Goal: Transaction & Acquisition: Purchase product/service

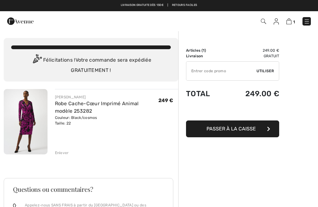
click at [308, 112] on div "Sommaire Description Articles ( 1 ) 249.00 € Code promo 0.00 € Livraison Gratui…" at bounding box center [248, 188] width 140 height 317
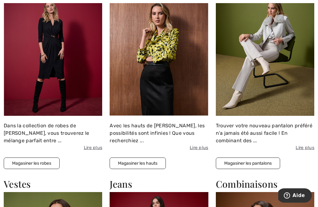
click at [141, 160] on button "Magasiner les hauts" at bounding box center [138, 162] width 56 height 11
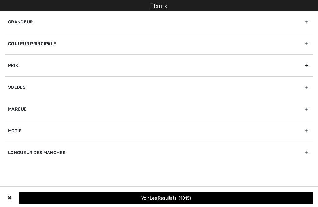
checkbox input "true"
click at [23, 108] on div "Marque" at bounding box center [159, 109] width 308 height 22
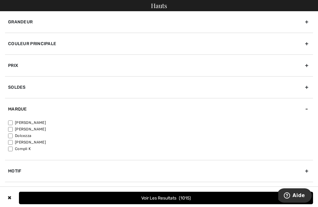
click at [12, 121] on input"] "[PERSON_NAME]" at bounding box center [10, 122] width 5 height 5
checkbox input"] "true"
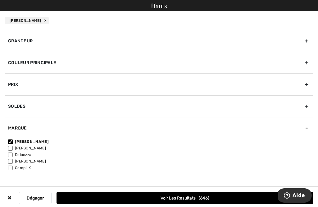
click at [34, 38] on div "Grandeur" at bounding box center [159, 41] width 308 height 22
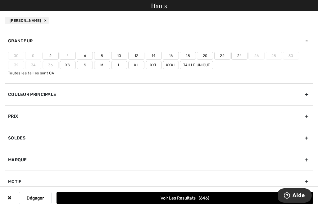
click at [222, 53] on label "22" at bounding box center [222, 56] width 16 height 8
click at [0, 0] on input"] "22" at bounding box center [0, 0] width 0 height 0
click at [155, 62] on label "Xxl" at bounding box center [154, 65] width 16 height 8
click at [0, 0] on input"] "Xxl" at bounding box center [0, 0] width 0 height 0
click at [199, 196] on span "270" at bounding box center [204, 197] width 11 height 5
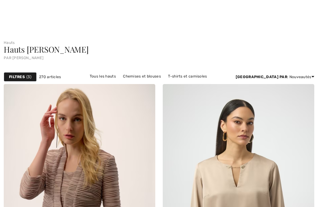
checkbox input "true"
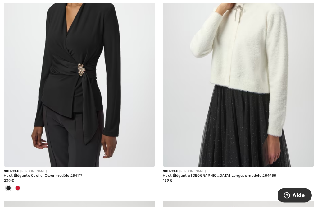
scroll to position [2001, 0]
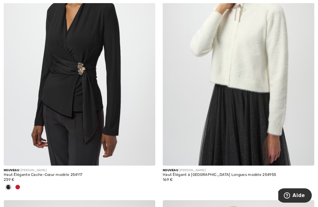
click at [20, 183] on div at bounding box center [17, 187] width 9 height 10
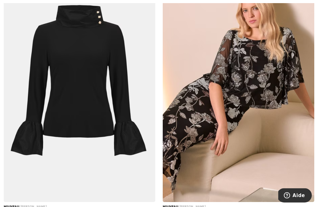
scroll to position [3826, 0]
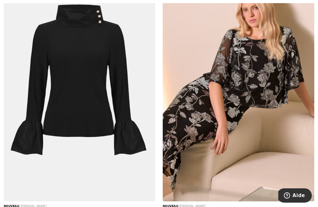
click at [260, 69] on img at bounding box center [239, 87] width 152 height 227
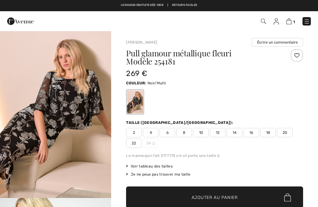
checkbox input "true"
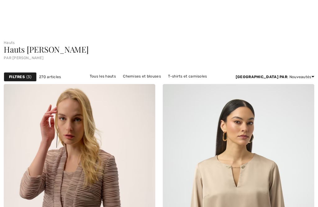
checkbox input "true"
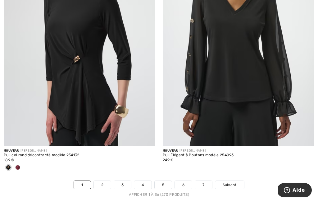
scroll to position [4716, 0]
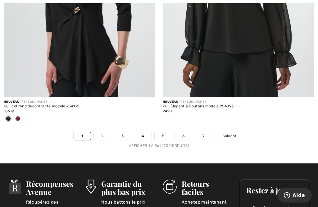
click at [108, 135] on link "2" at bounding box center [102, 136] width 17 height 8
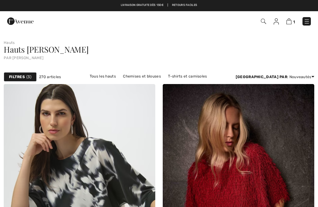
checkbox input "true"
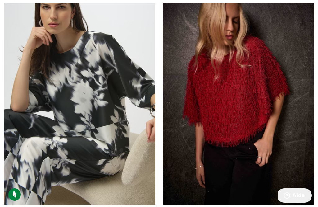
scroll to position [130, 0]
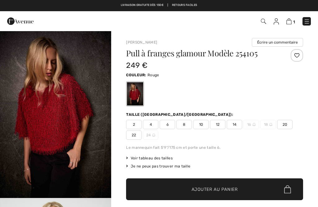
checkbox input "true"
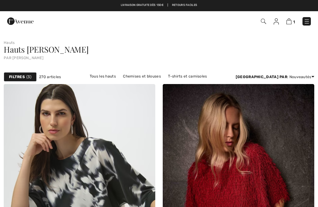
checkbox input "true"
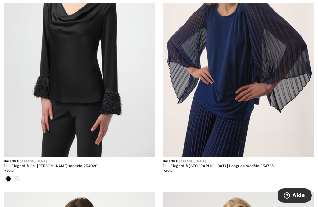
scroll to position [416, 0]
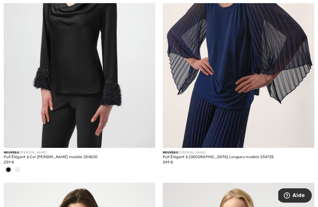
click at [17, 170] on span at bounding box center [17, 169] width 5 height 5
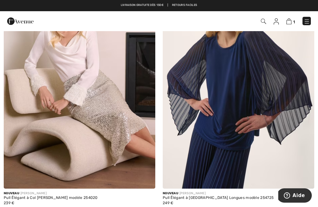
scroll to position [370, 0]
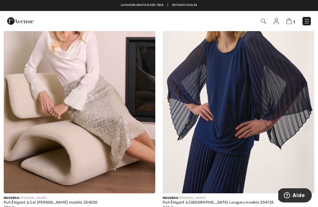
click at [89, 92] on img at bounding box center [80, 79] width 152 height 227
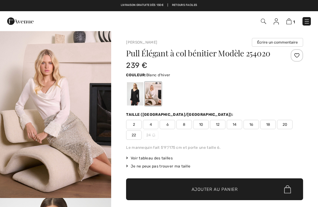
checkbox input "true"
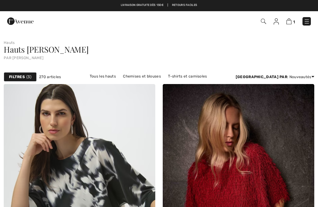
checkbox input "true"
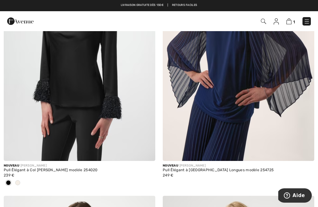
scroll to position [402, 0]
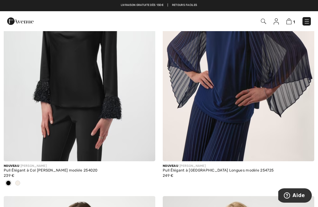
click at [83, 63] on img at bounding box center [80, 47] width 152 height 227
click at [83, 85] on img at bounding box center [80, 47] width 152 height 227
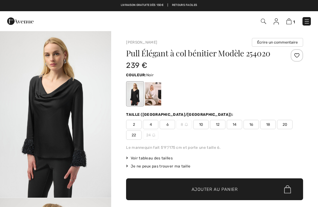
checkbox input "true"
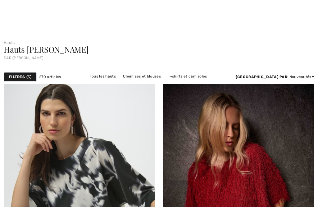
checkbox input "true"
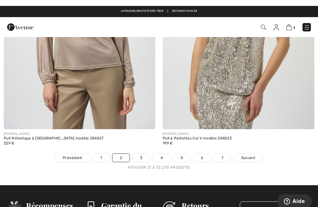
scroll to position [4694, 0]
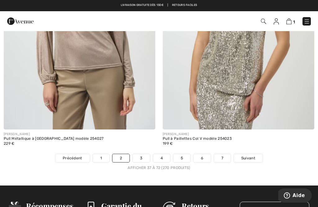
click at [142, 157] on link "3" at bounding box center [141, 158] width 17 height 8
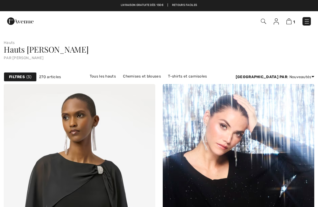
checkbox input "true"
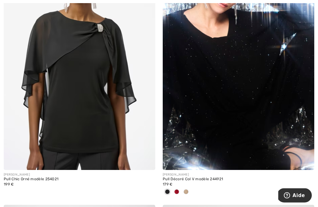
scroll to position [143, 0]
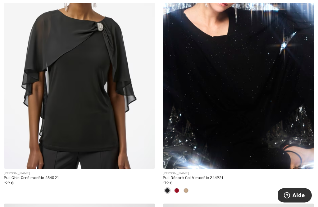
click at [221, 117] on img at bounding box center [239, 54] width 152 height 227
click at [177, 186] on div at bounding box center [176, 191] width 9 height 10
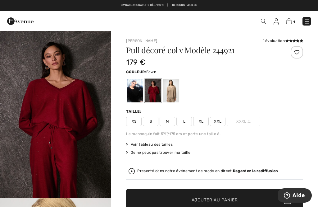
click at [171, 85] on div at bounding box center [171, 90] width 16 height 23
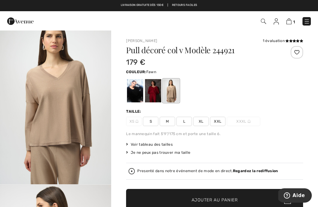
scroll to position [13, 0]
click at [155, 93] on div at bounding box center [153, 90] width 16 height 23
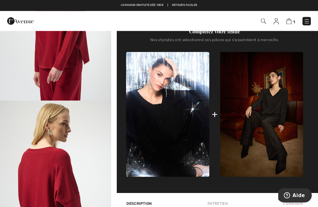
scroll to position [222, 0]
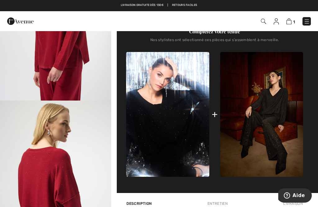
click at [274, 125] on img at bounding box center [261, 114] width 83 height 125
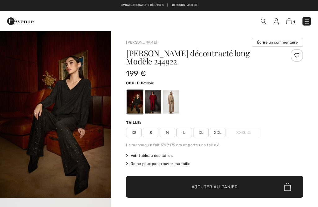
checkbox input "true"
click at [153, 152] on span "Voir tableau des tailles" at bounding box center [149, 155] width 47 height 6
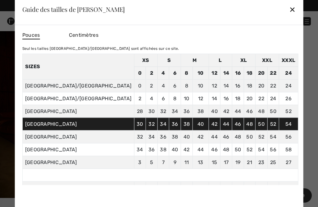
click at [289, 10] on div "✕" at bounding box center [292, 9] width 7 height 13
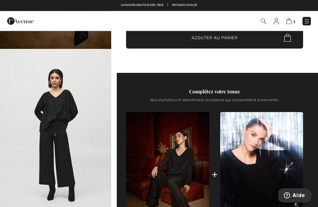
scroll to position [149, 0]
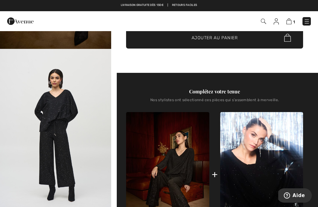
click at [179, 155] on img at bounding box center [167, 174] width 83 height 125
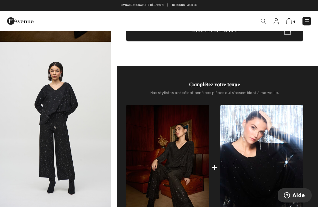
scroll to position [155, 0]
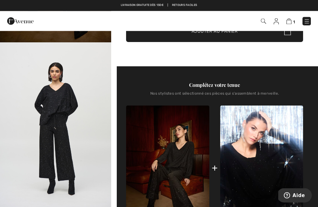
click at [173, 151] on img at bounding box center [167, 168] width 83 height 125
click at [185, 146] on img at bounding box center [167, 168] width 83 height 125
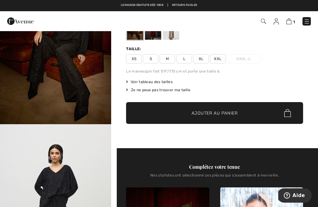
scroll to position [72, 0]
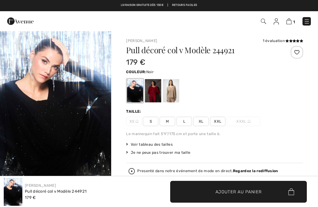
scroll to position [231, 0]
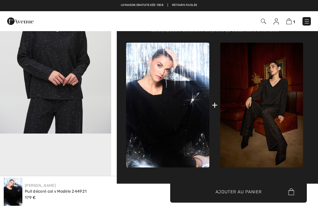
checkbox input "true"
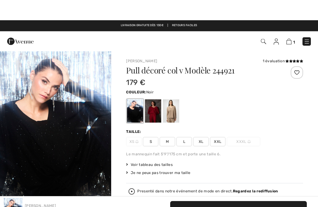
scroll to position [0, 0]
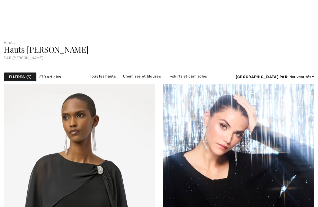
checkbox input "true"
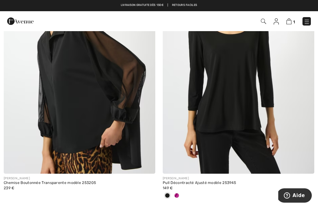
scroll to position [3622, 0]
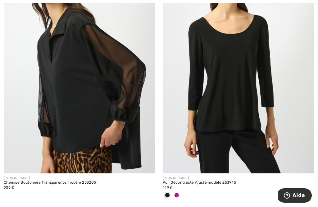
click at [178, 192] on span at bounding box center [176, 194] width 5 height 5
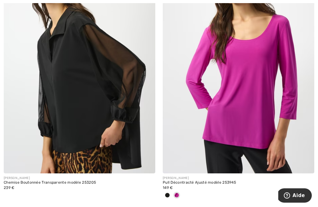
click at [171, 191] on div at bounding box center [167, 195] width 9 height 10
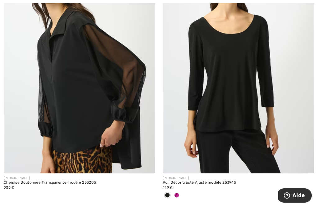
click at [243, 93] on img at bounding box center [239, 59] width 152 height 227
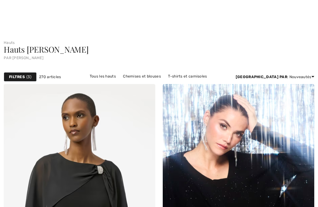
checkbox input "true"
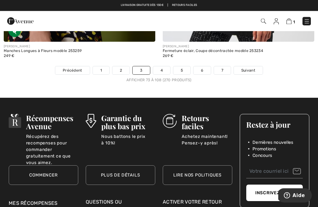
scroll to position [4782, 0]
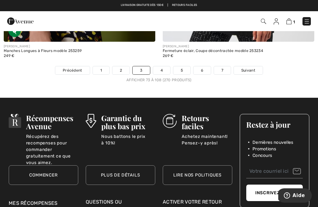
click at [250, 67] on span "Suivant" at bounding box center [248, 70] width 14 height 6
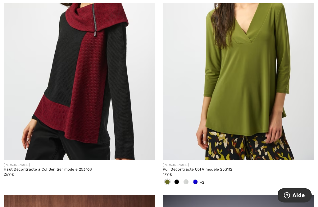
scroll to position [666, 0]
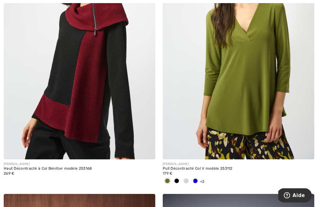
click at [301, 190] on div "JOSEPH RIBKOFF Pull Décontracté Col V modèle 253112 179 € +2 6 Couleurs" at bounding box center [239, 176] width 152 height 35
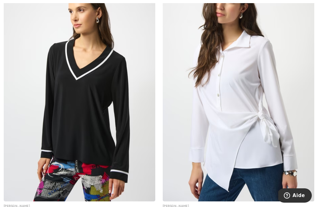
scroll to position [2741, 0]
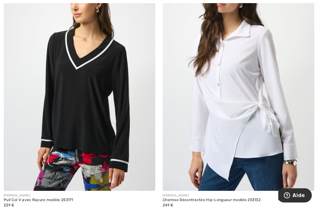
click at [293, 161] on img at bounding box center [239, 76] width 152 height 227
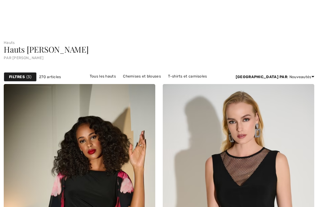
checkbox input "true"
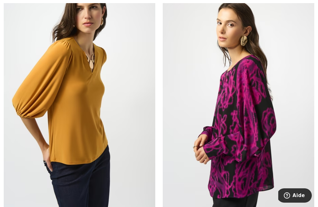
scroll to position [3288, 0]
click at [100, 125] on img at bounding box center [80, 101] width 152 height 227
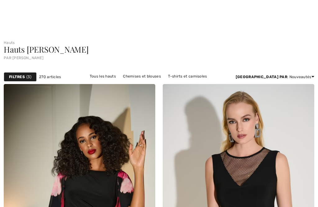
checkbox input "true"
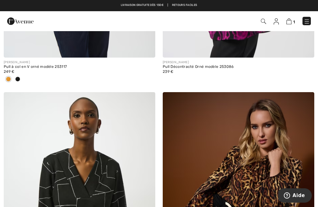
scroll to position [3445, 0]
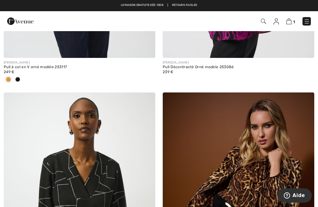
click at [250, 138] on img at bounding box center [239, 205] width 152 height 227
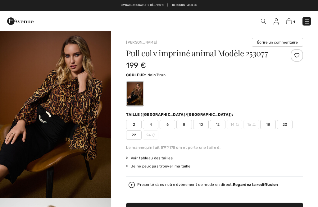
checkbox input "true"
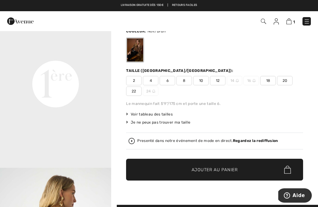
scroll to position [41, 0]
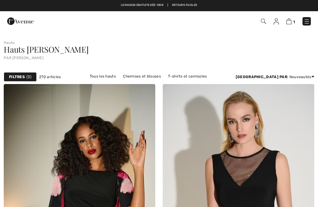
checkbox input "true"
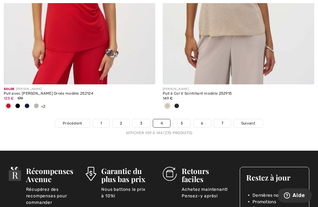
scroll to position [4713, 0]
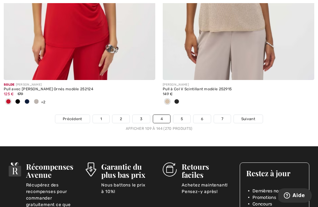
click at [252, 116] on span "Suivant" at bounding box center [248, 119] width 14 height 6
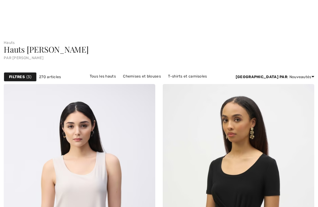
checkbox input "true"
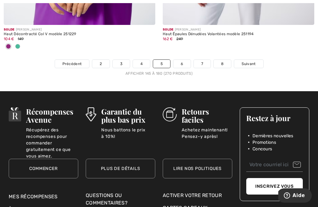
scroll to position [4879, 0]
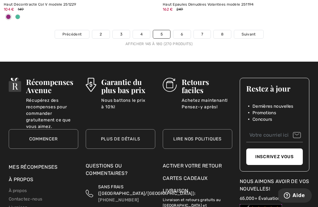
click at [254, 30] on link "Suivant" at bounding box center [248, 34] width 29 height 8
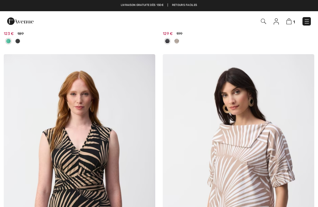
checkbox input "true"
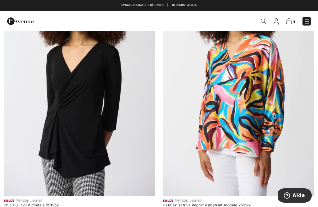
scroll to position [4134, 0]
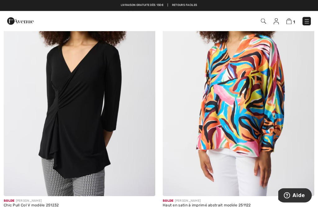
click at [79, 116] on img at bounding box center [80, 82] width 152 height 227
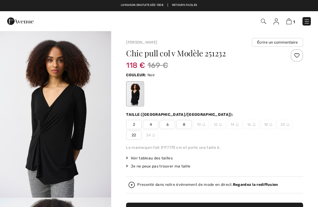
checkbox input "true"
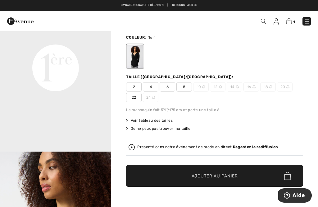
scroll to position [38, 0]
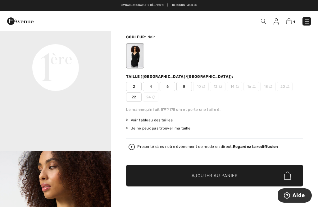
click at [135, 98] on span "22" at bounding box center [134, 96] width 16 height 9
click at [230, 171] on span "✔ Ajouté au panier Ajouter au panier" at bounding box center [214, 175] width 177 height 22
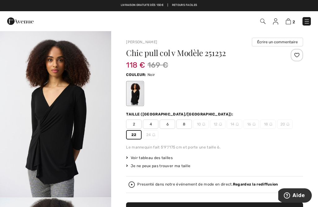
scroll to position [0, 0]
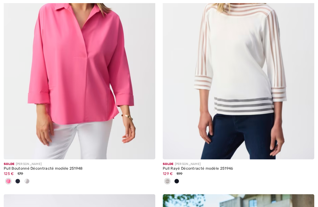
checkbox input "true"
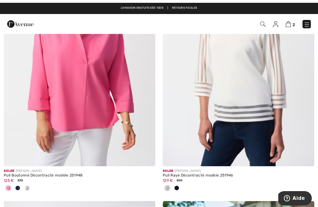
scroll to position [4415, 0]
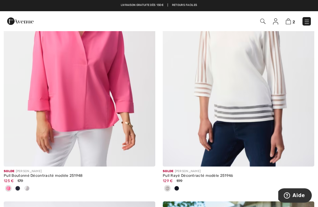
click at [180, 184] on div at bounding box center [176, 188] width 9 height 10
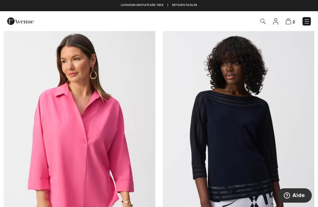
scroll to position [4334, 0]
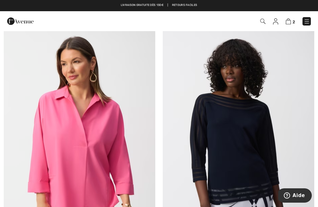
click at [246, 117] on img at bounding box center [239, 133] width 152 height 227
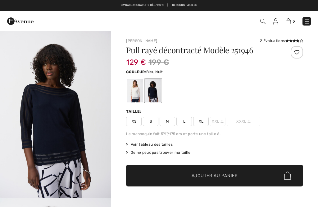
checkbox input "true"
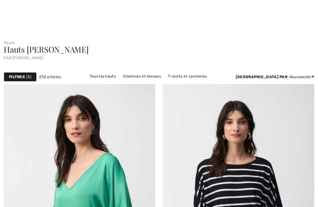
checkbox input "true"
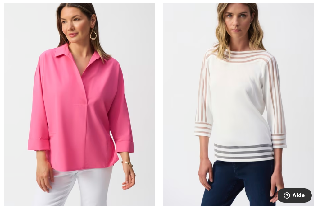
click at [254, 112] on img at bounding box center [239, 91] width 152 height 227
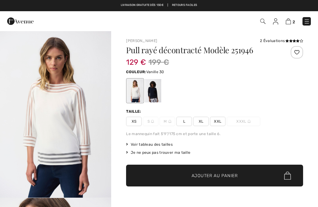
checkbox input "true"
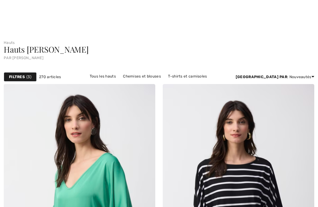
checkbox input "true"
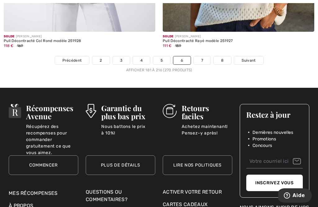
click at [206, 56] on link "7" at bounding box center [202, 60] width 17 height 8
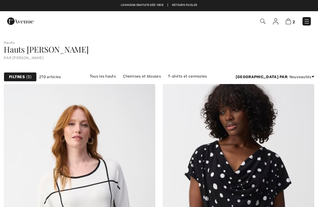
checkbox input "true"
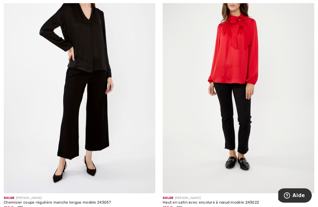
scroll to position [2767, 0]
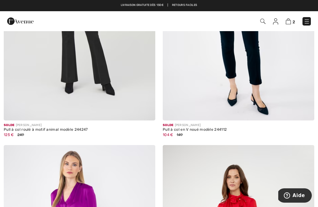
scroll to position [2589, 0]
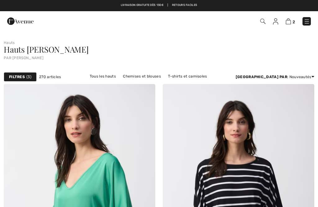
checkbox input "true"
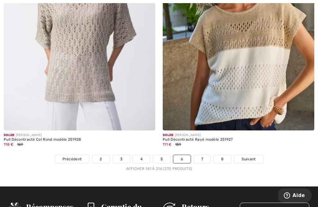
click at [251, 156] on span "Suivant" at bounding box center [249, 159] width 14 height 6
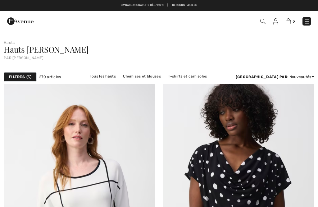
checkbox input "true"
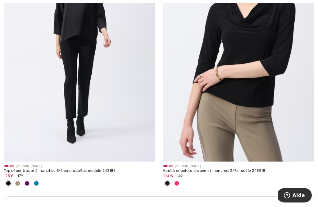
scroll to position [3063, 0]
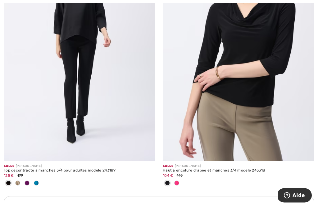
click at [236, 98] on img at bounding box center [239, 47] width 152 height 227
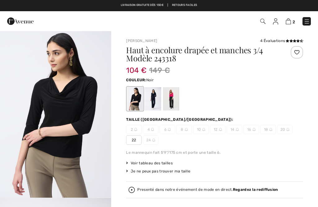
checkbox input "true"
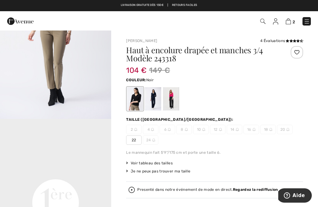
scroll to position [279, 0]
click at [136, 142] on span "22" at bounding box center [134, 139] width 16 height 9
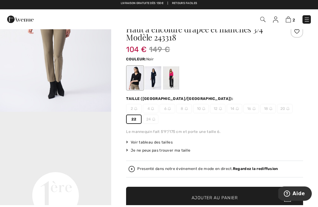
scroll to position [21, 0]
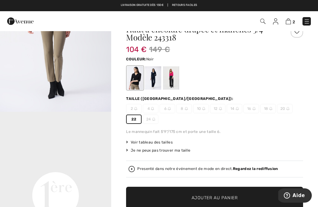
click at [212, 197] on span "Ajouter au panier" at bounding box center [215, 197] width 46 height 7
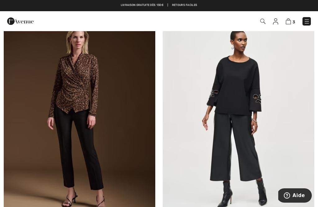
scroll to position [3825, 0]
click at [249, 83] on img at bounding box center [239, 118] width 152 height 227
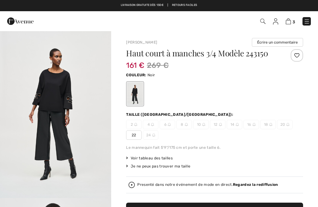
checkbox input "true"
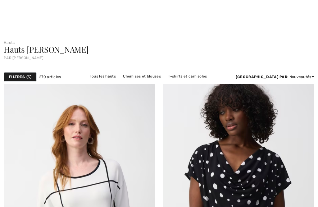
checkbox input "true"
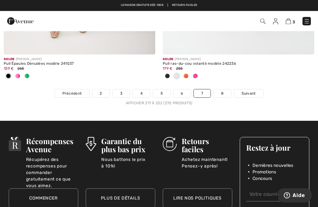
scroll to position [4779, 0]
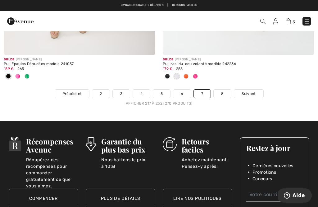
click at [228, 92] on link "8" at bounding box center [222, 93] width 17 height 8
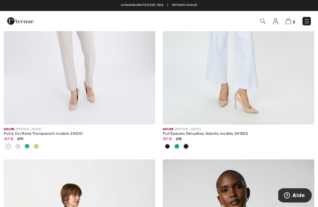
scroll to position [1208, 0]
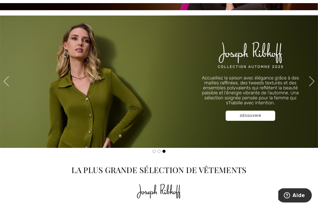
scroll to position [173, 0]
click at [257, 111] on img at bounding box center [159, 81] width 318 height 133
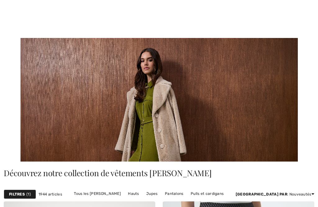
checkbox input "true"
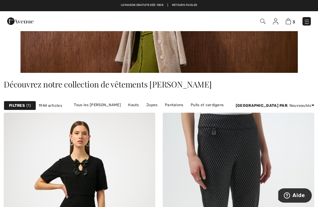
scroll to position [89, 0]
click at [161, 104] on link "Jupes" at bounding box center [152, 105] width 18 height 8
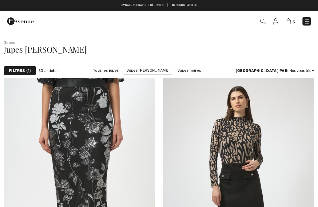
checkbox input "true"
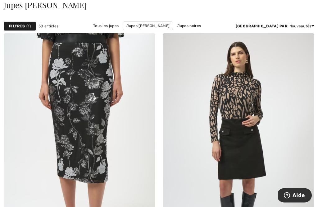
scroll to position [44, 0]
click at [99, 151] on img at bounding box center [80, 146] width 152 height 227
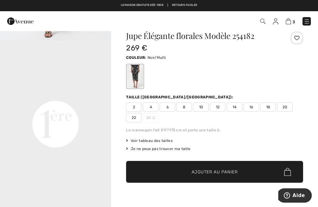
scroll to position [17, 0]
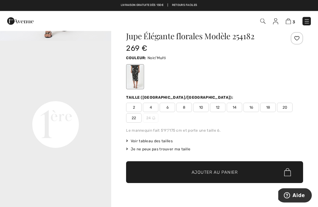
click at [287, 105] on span "20" at bounding box center [285, 107] width 16 height 9
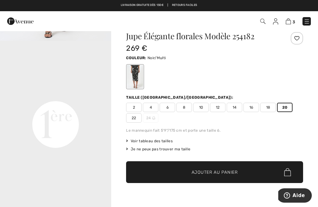
click at [180, 167] on span "✔ Ajouté au panier Ajouter au panier" at bounding box center [214, 172] width 177 height 22
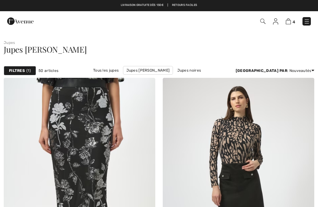
checkbox input "true"
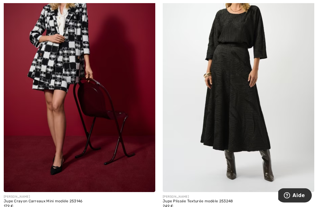
scroll to position [1958, 0]
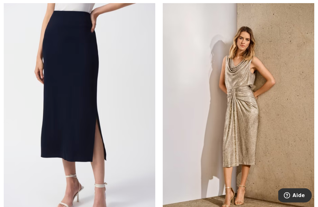
scroll to position [3522, 0]
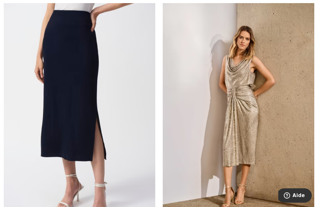
click at [85, 107] on img at bounding box center [80, 112] width 152 height 227
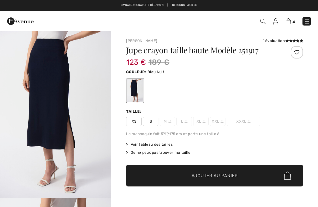
checkbox input "true"
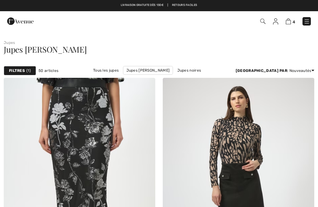
checkbox input "true"
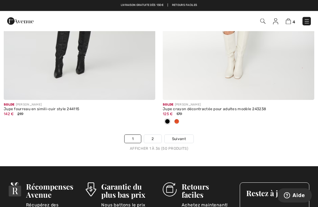
scroll to position [4666, 0]
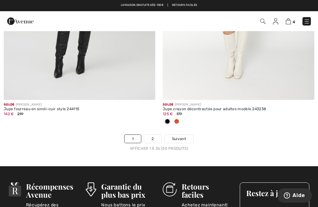
click at [155, 134] on link "2" at bounding box center [152, 138] width 17 height 8
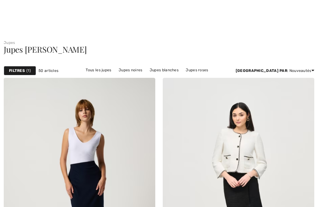
checkbox input "true"
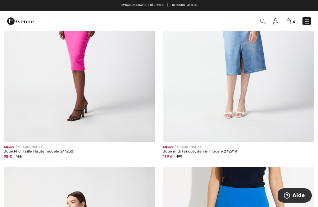
scroll to position [1175, 0]
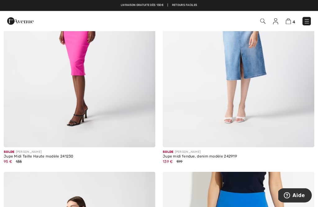
click at [289, 22] on img at bounding box center [288, 21] width 5 height 6
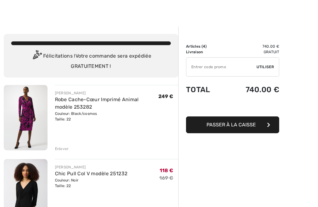
scroll to position [4, 0]
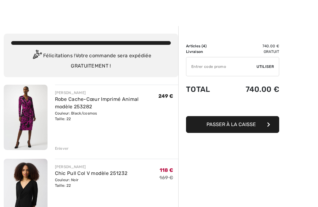
click at [61, 148] on div "Enlever" at bounding box center [62, 148] width 14 height 6
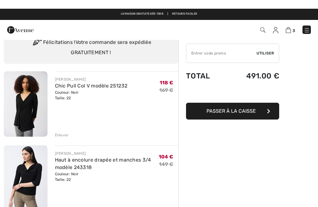
scroll to position [0, 0]
